Goal: Task Accomplishment & Management: Use online tool/utility

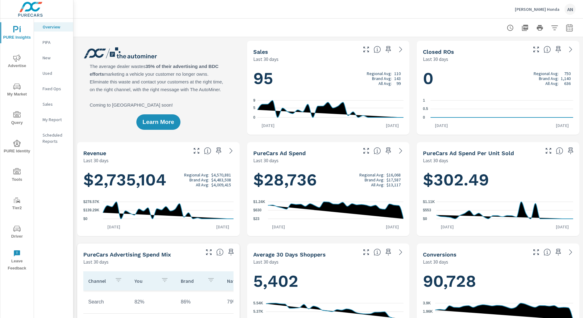
scroll to position [0, 0]
click at [558, 8] on p "[PERSON_NAME] Honda" at bounding box center [537, 9] width 45 height 6
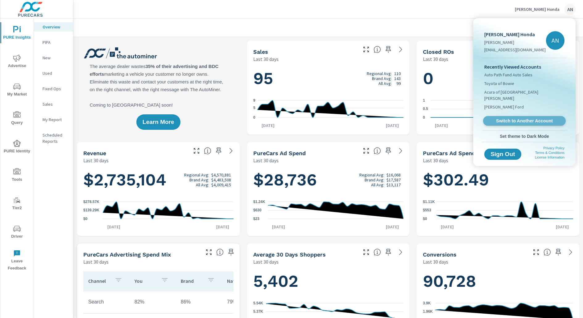
click at [509, 117] on link "Switch to Another Account" at bounding box center [524, 121] width 83 height 10
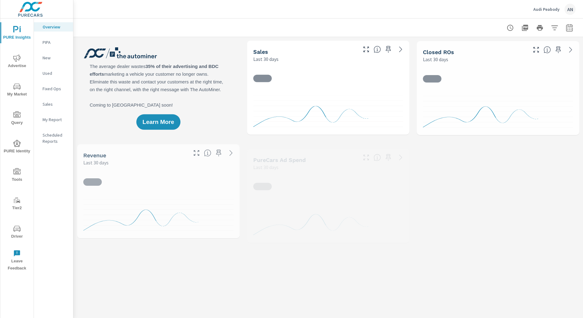
click at [65, 39] on p "PIPA" at bounding box center [56, 42] width 26 height 6
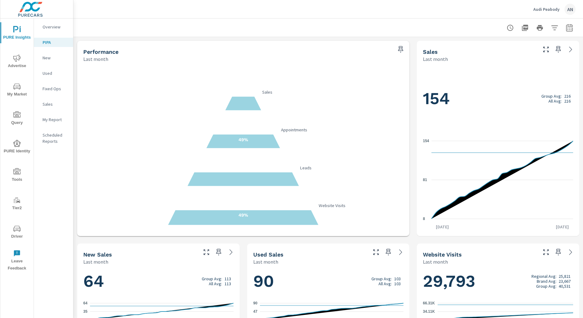
scroll to position [5, 0]
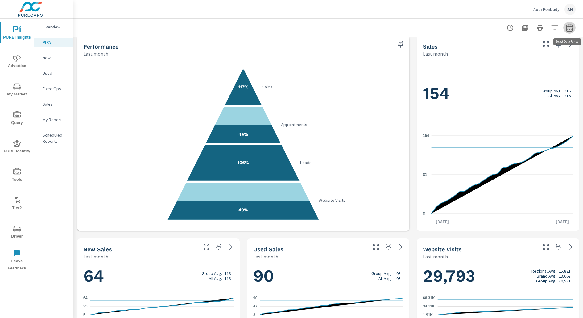
click at [572, 25] on icon "button" at bounding box center [569, 27] width 6 height 7
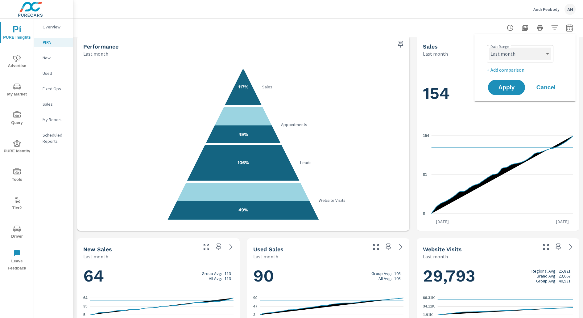
click at [538, 51] on select "Custom Yesterday Last week Last 7 days Last 14 days Last 30 days Last 45 days L…" at bounding box center [520, 54] width 62 height 12
click at [489, 48] on select "Custom Yesterday Last week Last 7 days Last 14 days Last 30 days Last 45 days L…" at bounding box center [520, 54] width 62 height 12
select select "Month to date"
click at [511, 88] on span "Apply" at bounding box center [506, 88] width 25 height 6
